Goal: Information Seeking & Learning: Find specific fact

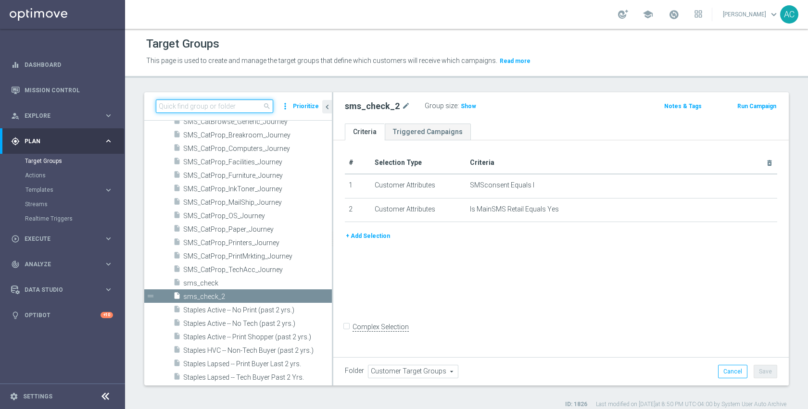
click at [237, 105] on input at bounding box center [214, 106] width 117 height 13
paste input "ST_DC_PrintMarketing_NonBuyer"
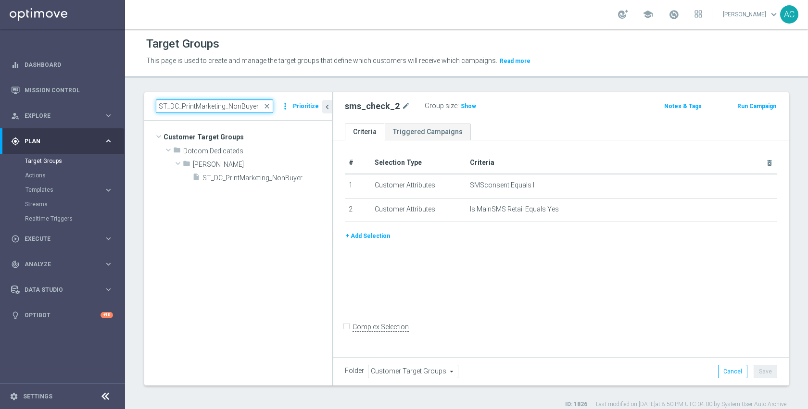
type input "ST_DC_PrintMarketing_NonBuyer"
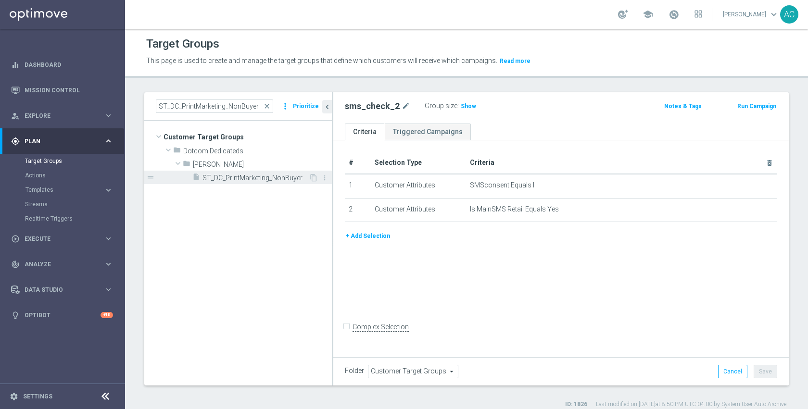
click at [237, 174] on span "ST_DC_PrintMarketing_NonBuyer" at bounding box center [255, 178] width 106 height 8
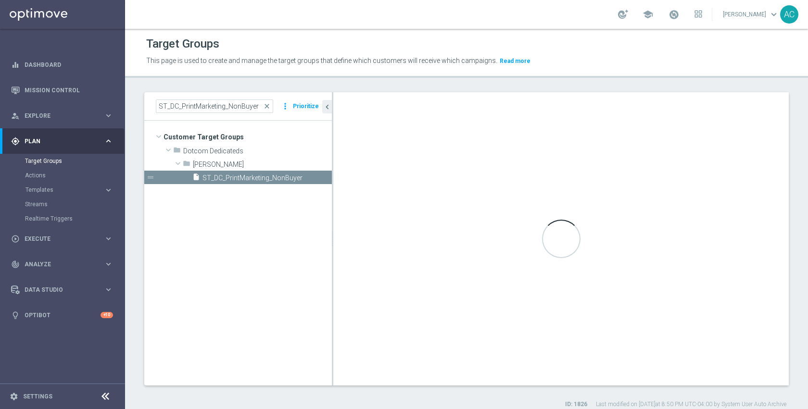
checkbox input "true"
type input "Johnny"
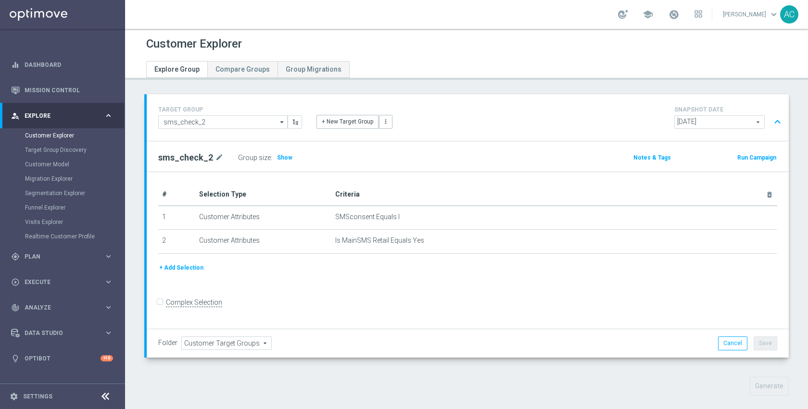
click at [190, 265] on button "+ Add Selection" at bounding box center [181, 268] width 46 height 11
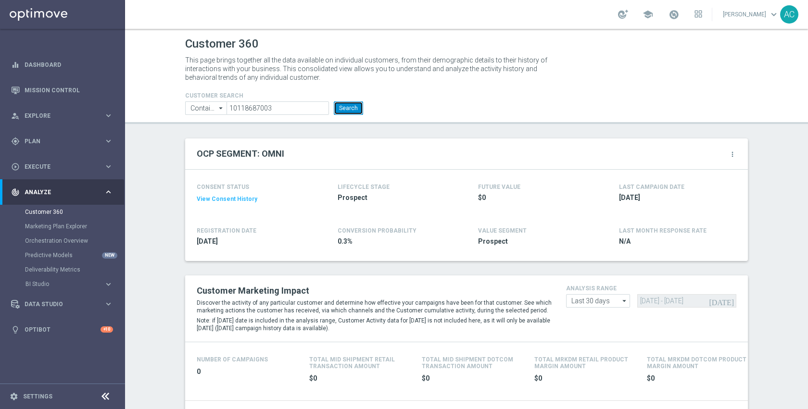
click at [350, 109] on button "Search" at bounding box center [348, 107] width 29 height 13
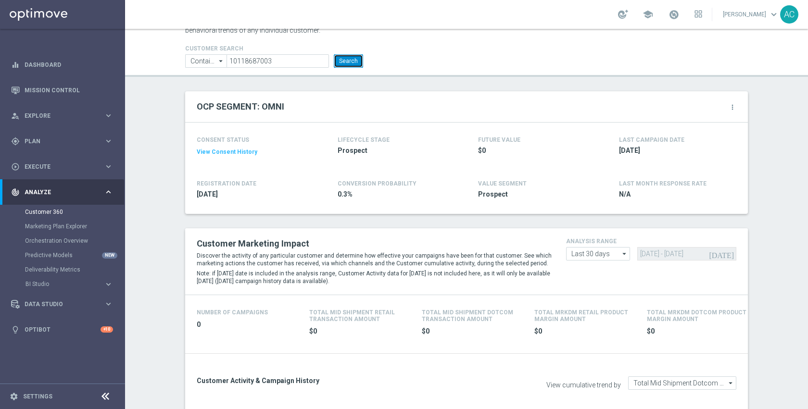
scroll to position [87, 0]
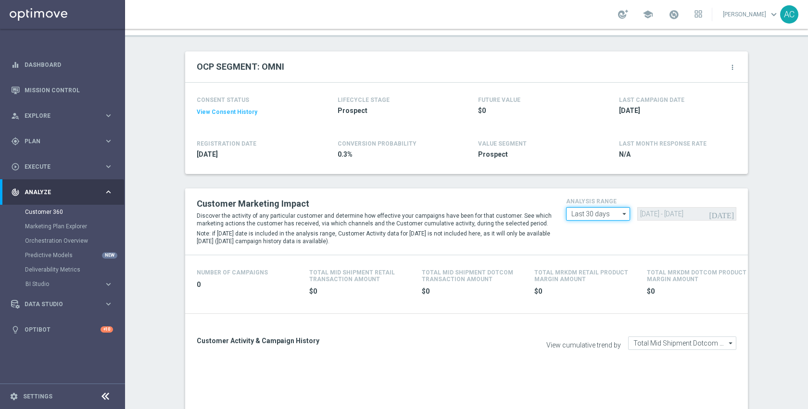
click at [602, 220] on input "Last 30 days" at bounding box center [598, 213] width 64 height 13
click at [597, 261] on div "Last 90 days" at bounding box center [596, 257] width 34 height 9
type input "Last 90 days"
type input "[DATE] - [DATE]"
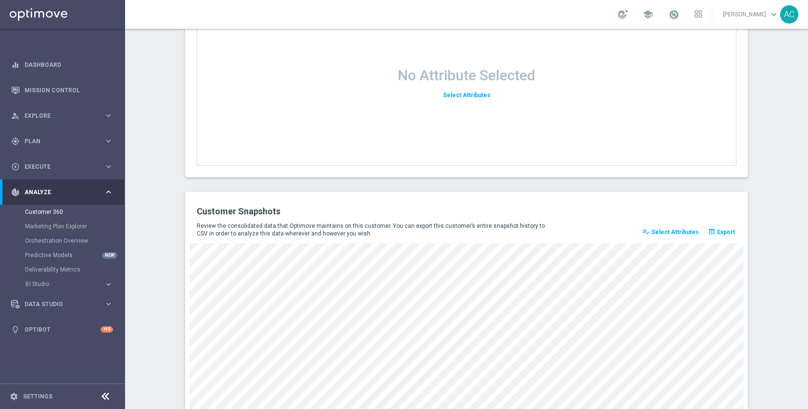
scroll to position [1116, 0]
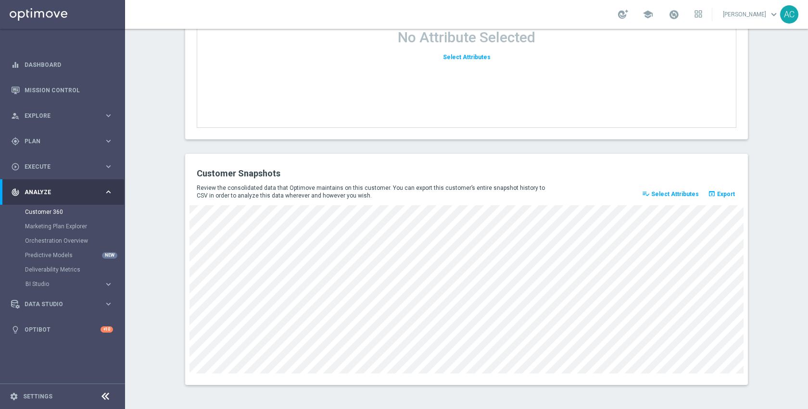
click at [662, 191] on span "Select Attributes" at bounding box center [675, 194] width 48 height 7
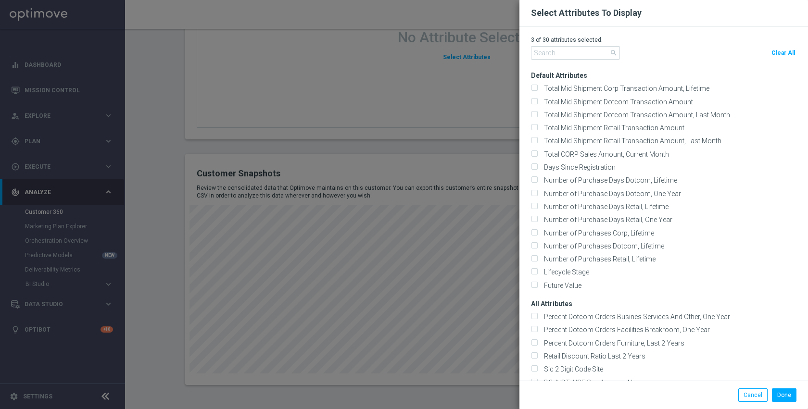
click at [780, 52] on span "Clear All" at bounding box center [783, 53] width 24 height 7
checkbox input "false"
click at [540, 51] on input "text" at bounding box center [575, 52] width 89 height 13
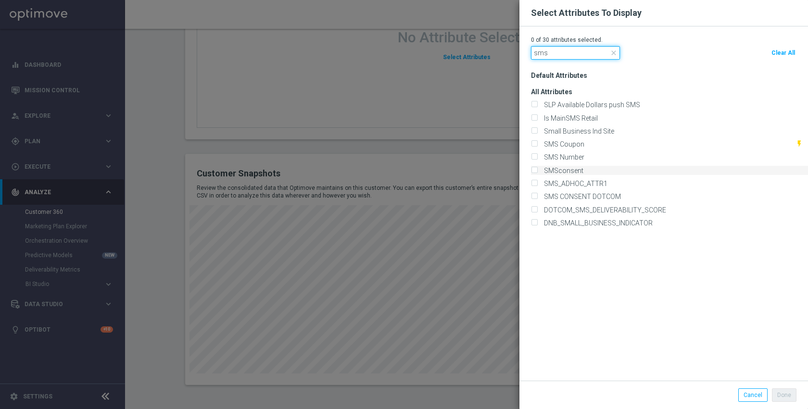
type input "sms"
click at [567, 169] on label "SMSconsent" at bounding box center [562, 170] width 43 height 9
click at [537, 169] on input "SMSconsent" at bounding box center [534, 171] width 6 height 6
checkbox input "true"
click at [571, 197] on label "SMS CONSENT DOTCOM" at bounding box center [581, 196] width 80 height 9
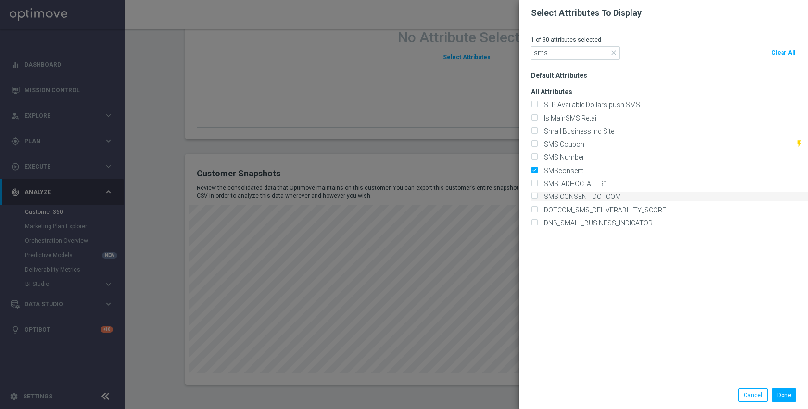
click at [537, 197] on input "SMS CONSENT DOTCOM" at bounding box center [534, 197] width 6 height 6
checkbox input "true"
click at [574, 119] on label "Is MainSMS Retail" at bounding box center [569, 118] width 57 height 9
click at [537, 119] on input "Is MainSMS Retail" at bounding box center [534, 118] width 6 height 6
checkbox input "true"
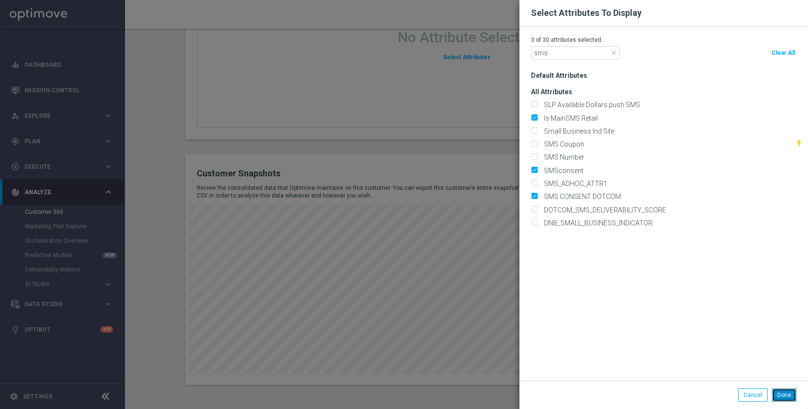
click at [772, 393] on button "Done" at bounding box center [784, 395] width 25 height 13
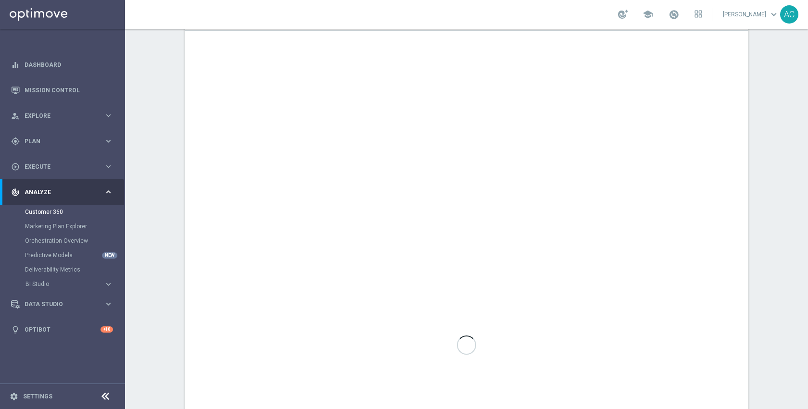
scroll to position [0, 0]
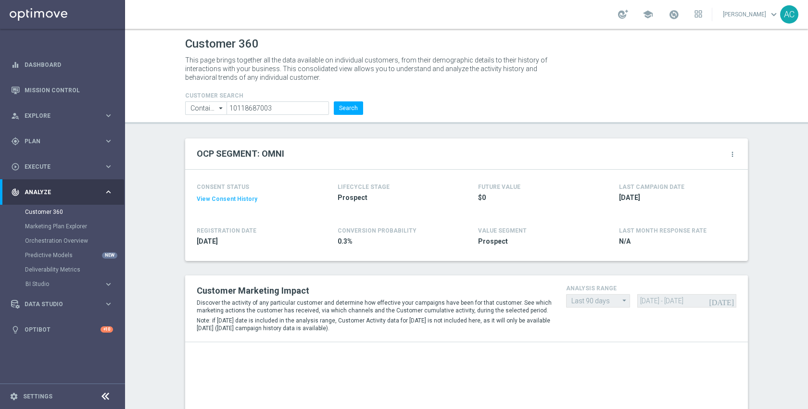
click at [220, 198] on button "View Consent History" at bounding box center [227, 199] width 61 height 8
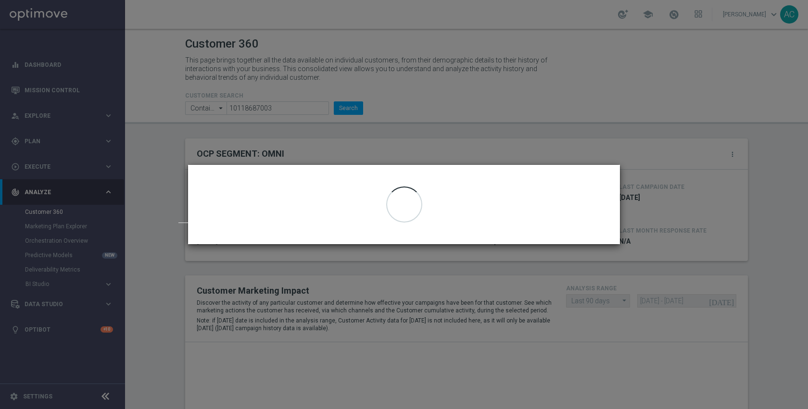
click at [414, 126] on modal-container "Consent Management: 10118687003 close Email | Optimail" at bounding box center [404, 204] width 808 height 409
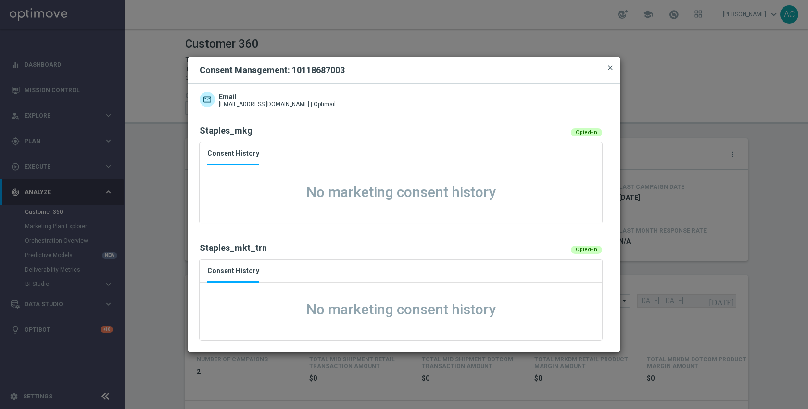
click at [609, 70] on span "close" at bounding box center [610, 68] width 8 height 8
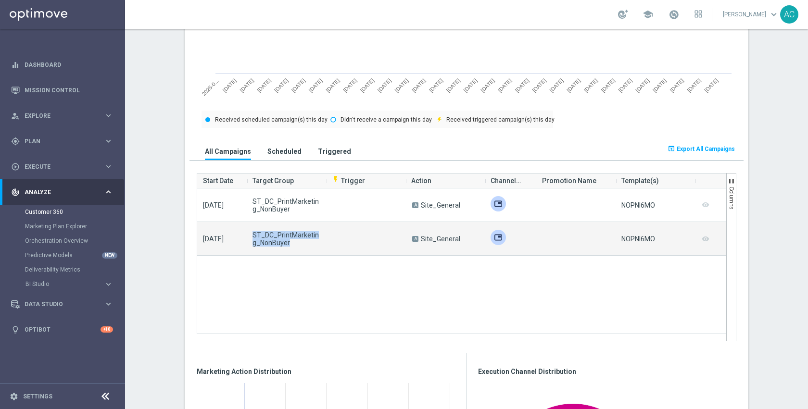
drag, startPoint x: 282, startPoint y: 242, endPoint x: 249, endPoint y: 237, distance: 33.1
click at [252, 237] on span "ST_DC_PrintMarketing_NonBuyer" at bounding box center [286, 238] width 68 height 15
copy span "ST_DC_PrintMarketing_NonBuyer"
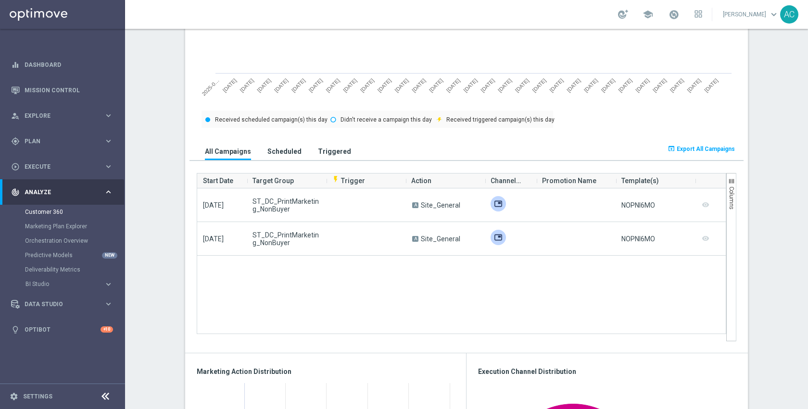
drag, startPoint x: 150, startPoint y: 303, endPoint x: 154, endPoint y: 299, distance: 6.5
click at [150, 303] on section "OCP SEGMENT: OMNI more_vert CONSENT STATUS View Consent History REGISTRATION DA…" at bounding box center [466, 360] width 683 height 1533
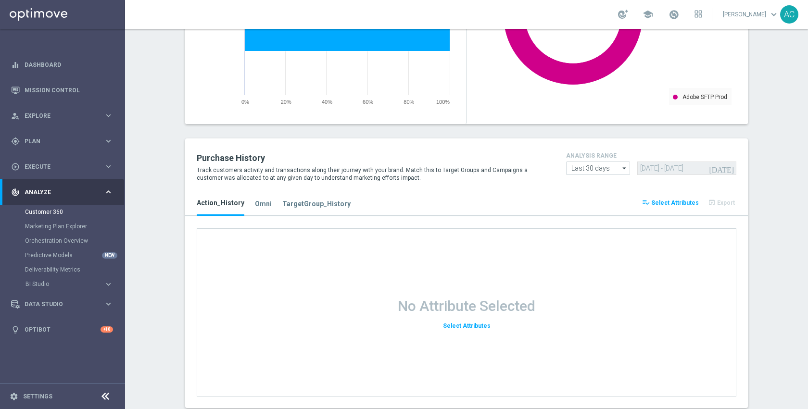
scroll to position [1272, 0]
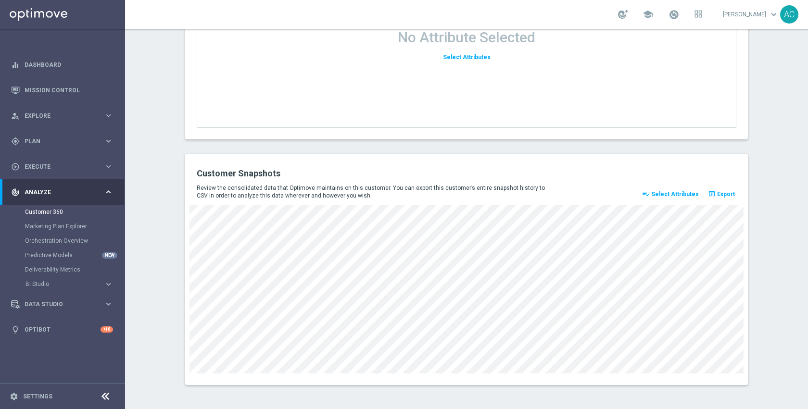
click at [662, 198] on button "playlist_add_check Select Attributes" at bounding box center [671, 194] width 60 height 13
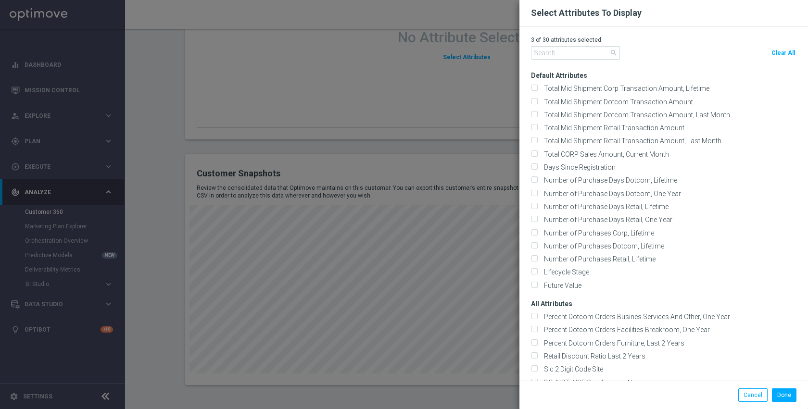
click at [377, 147] on modal-container "Select Attributes To Display 3 of 30 attributes selected. search Clear All Defa…" at bounding box center [404, 204] width 808 height 409
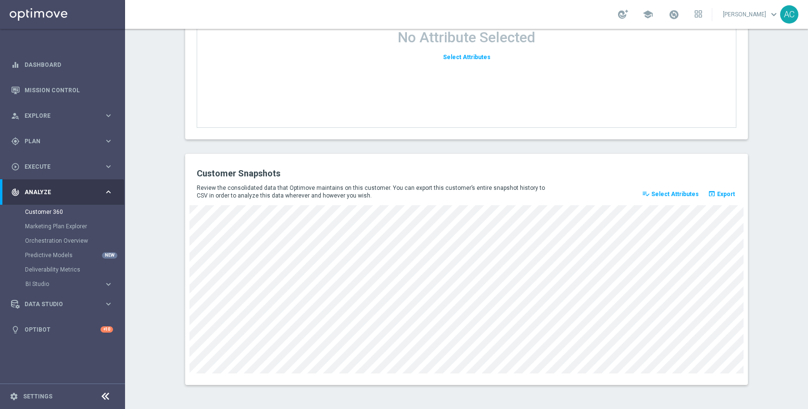
click at [658, 197] on span "Select Attributes" at bounding box center [675, 194] width 48 height 7
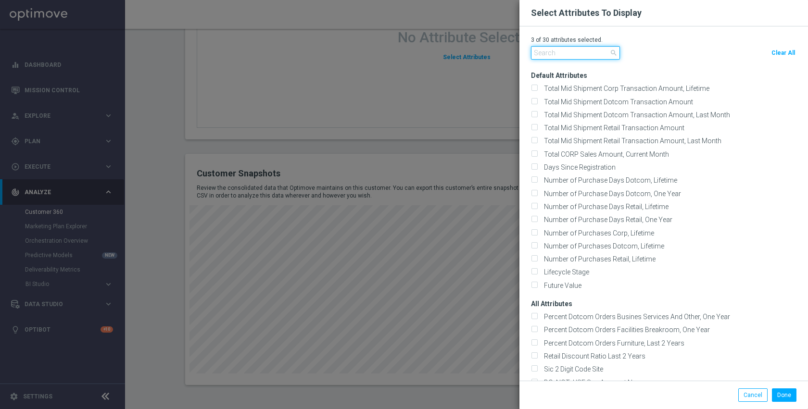
click at [572, 55] on input "text" at bounding box center [575, 52] width 89 height 13
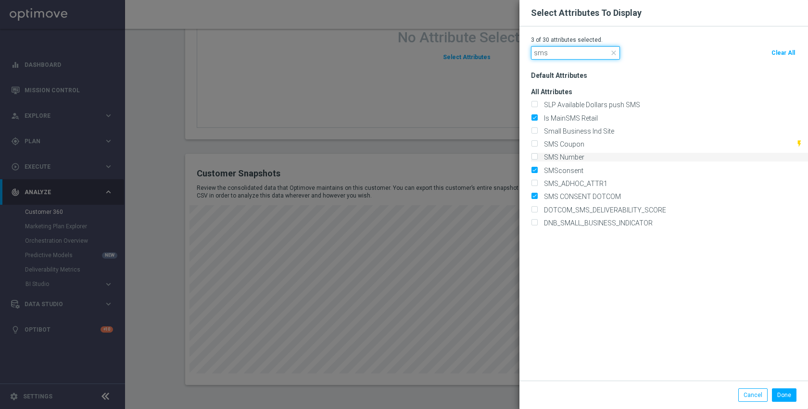
type input "sms"
click at [570, 160] on label "SMS Number" at bounding box center [563, 157] width 44 height 9
click at [537, 160] on input "SMS Number" at bounding box center [534, 158] width 6 height 6
checkbox input "true"
click at [553, 55] on input "sms" at bounding box center [575, 52] width 89 height 13
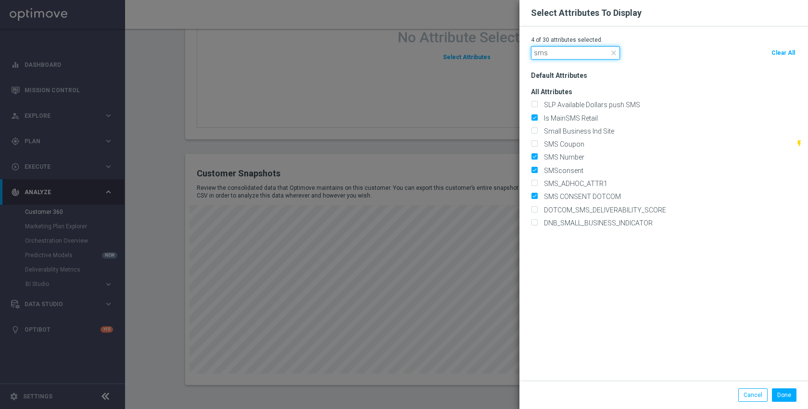
click at [553, 55] on input "sms" at bounding box center [575, 52] width 89 height 13
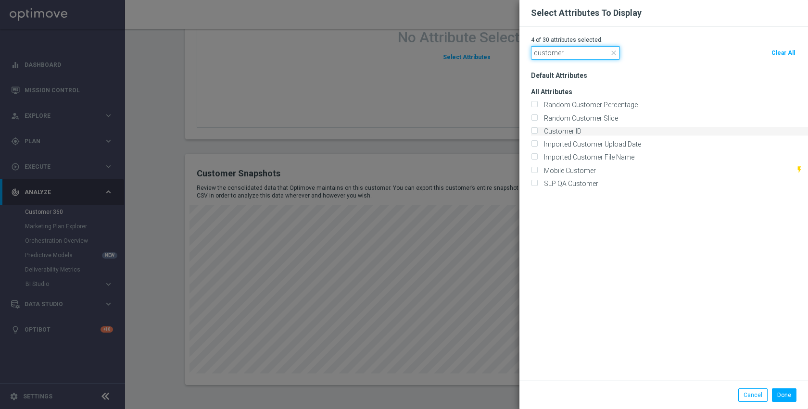
type input "customer"
click at [550, 129] on label "Customer ID" at bounding box center [561, 131] width 41 height 9
click at [537, 129] on input "Customer ID" at bounding box center [534, 132] width 6 height 6
checkbox input "true"
click at [776, 391] on button "Done" at bounding box center [784, 395] width 25 height 13
